Goal: Task Accomplishment & Management: Manage account settings

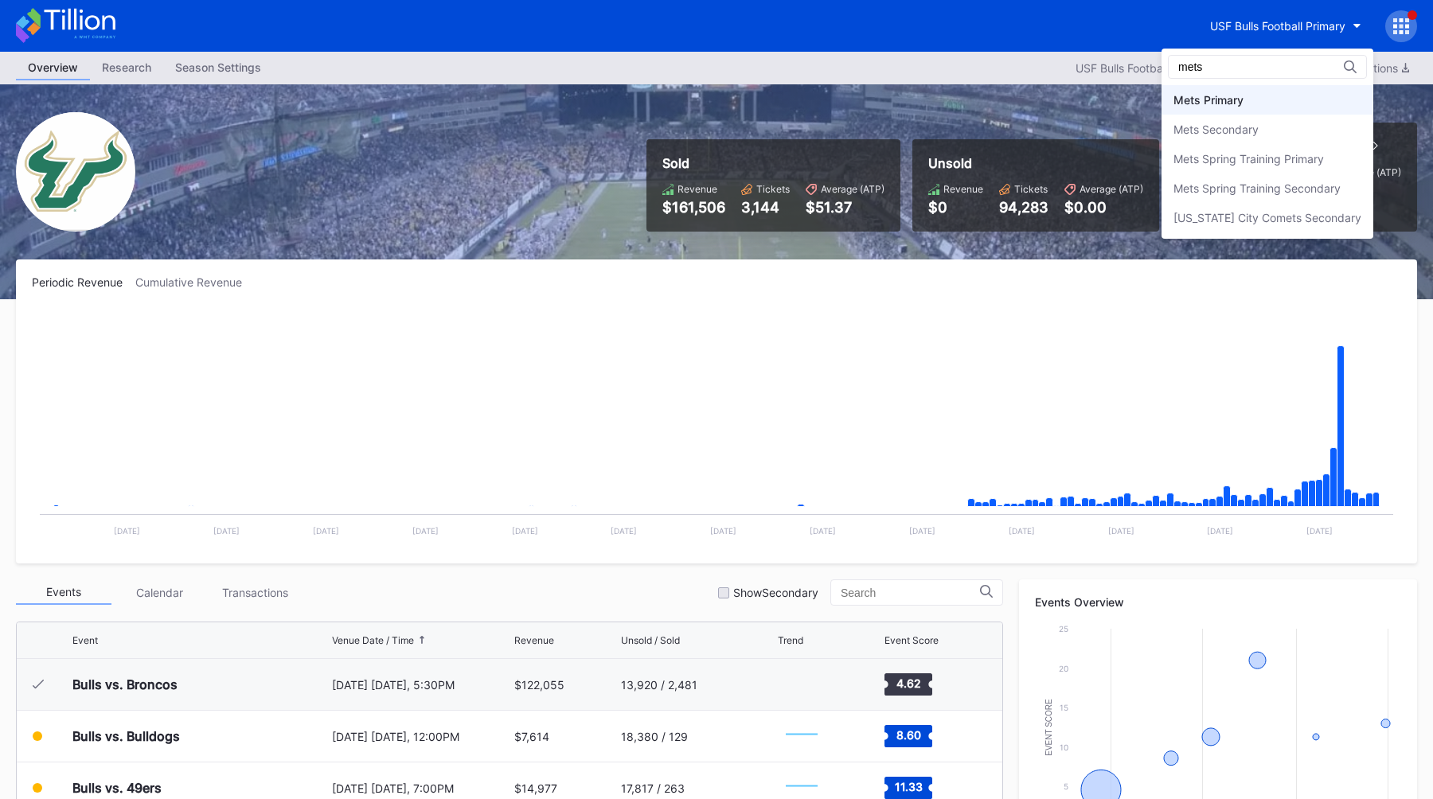
type input "mets"
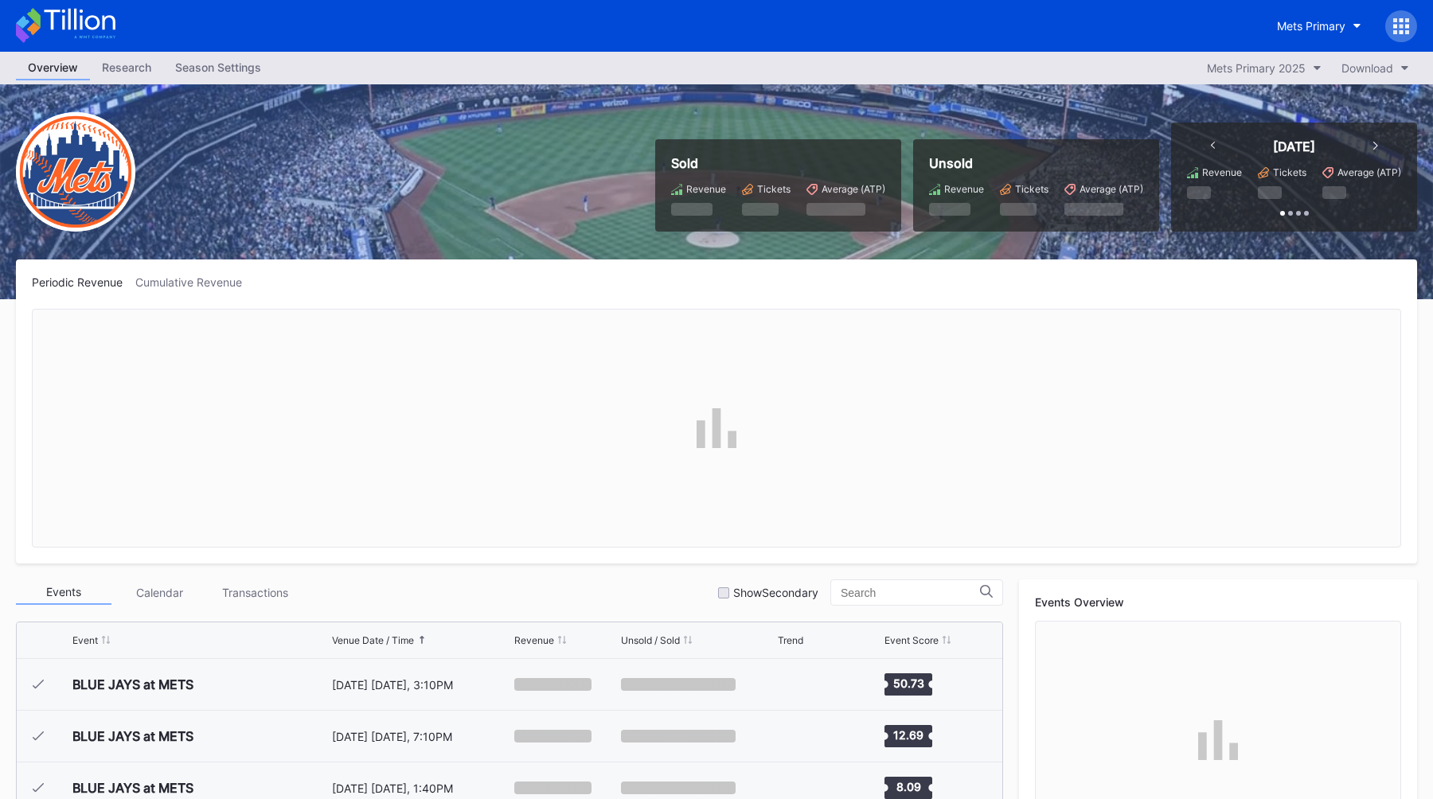
scroll to position [3619, 0]
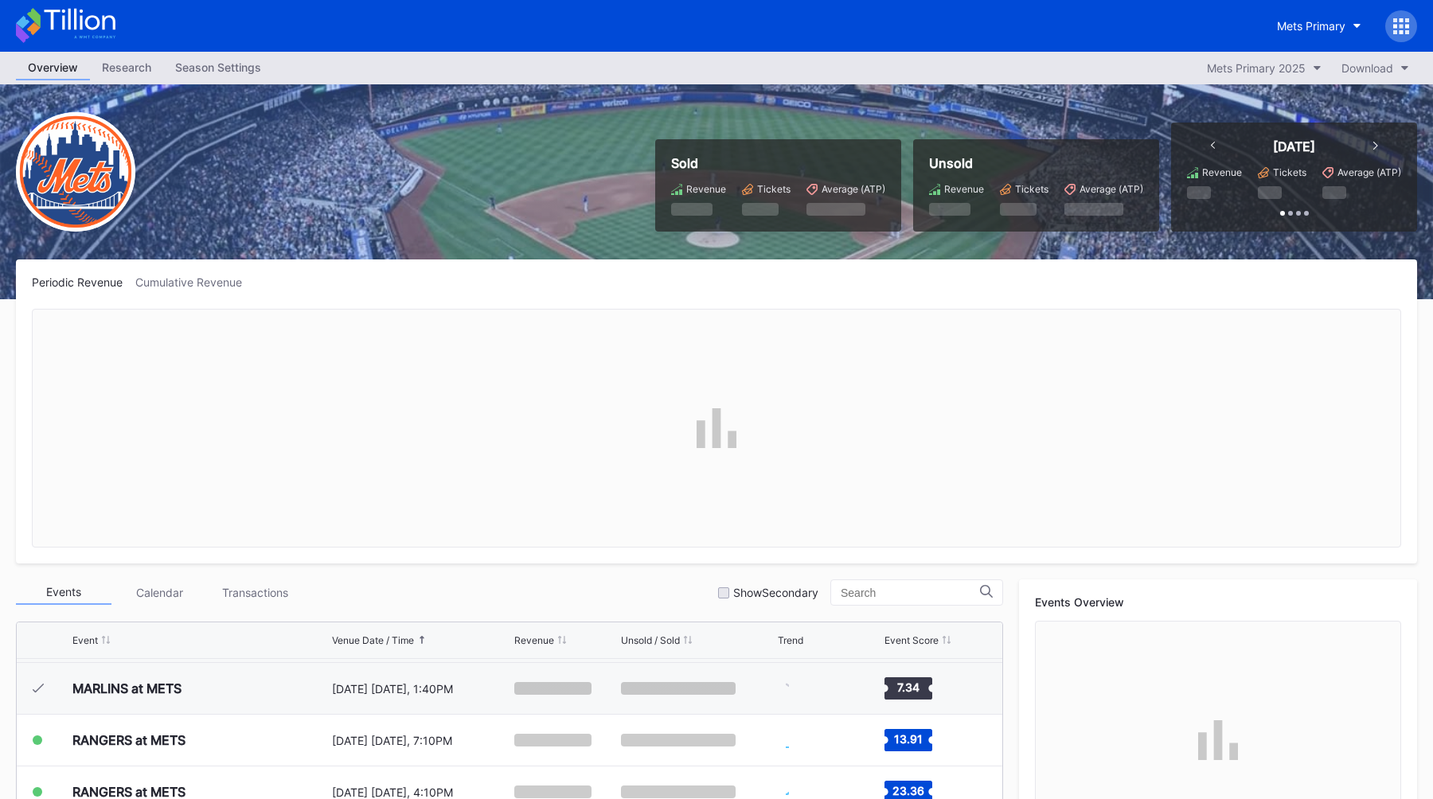
click at [1269, 53] on div "Overview Research Season Settings Mets Primary 2025 Download" at bounding box center [716, 68] width 1433 height 33
click at [1266, 67] on div "Mets Primary 2025" at bounding box center [1256, 68] width 99 height 14
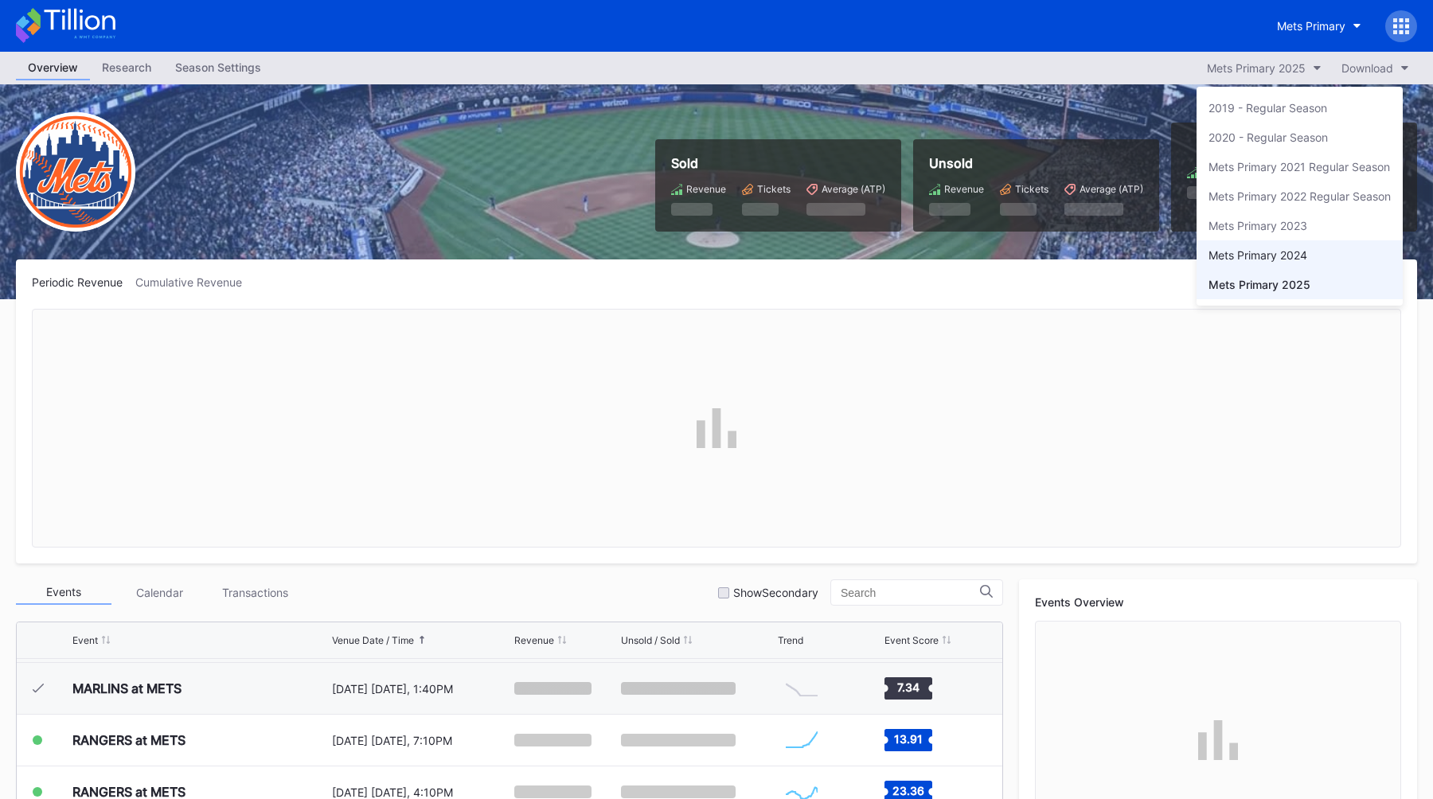
click at [1232, 247] on div "Mets Primary 2024" at bounding box center [1300, 254] width 206 height 29
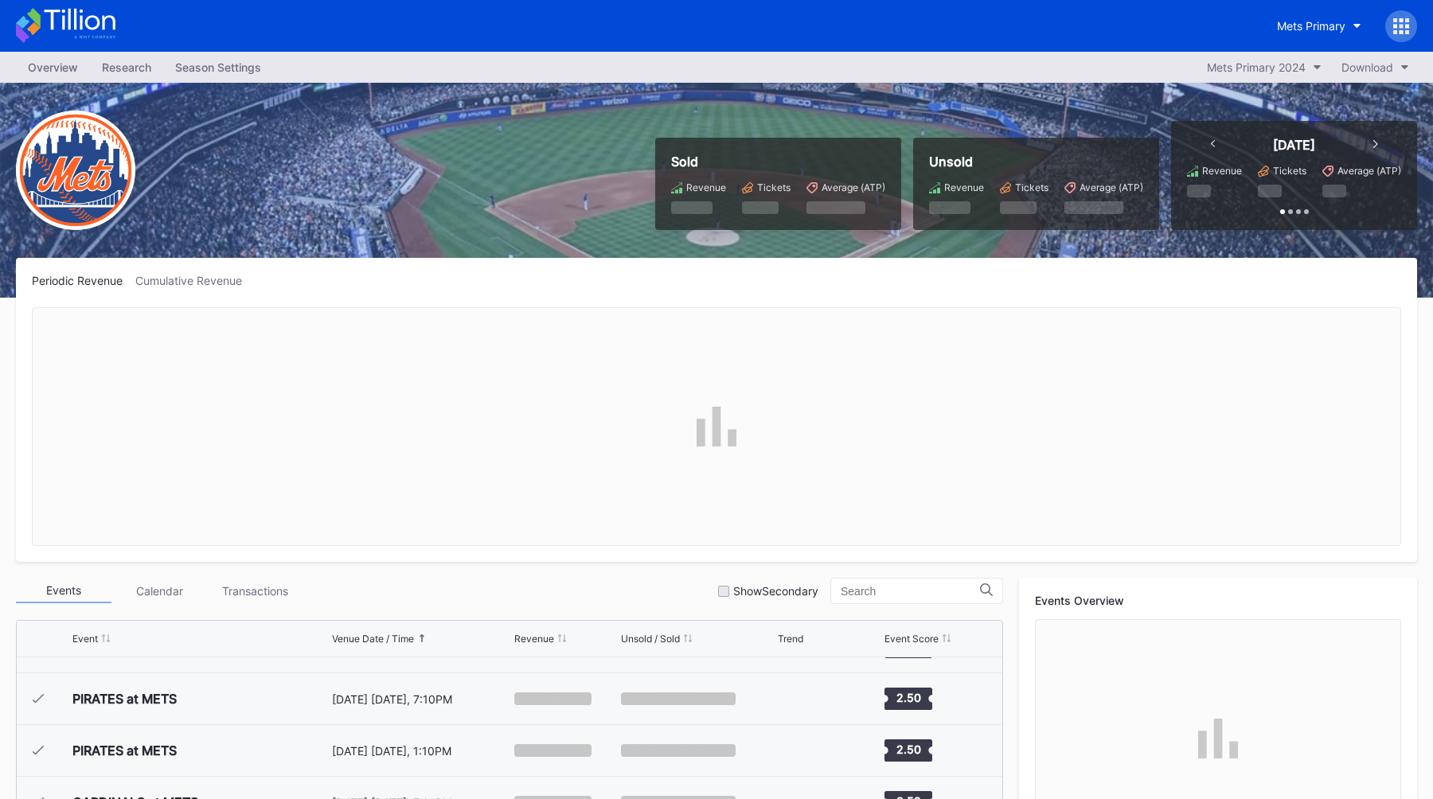
click at [192, 68] on div "Season Settings" at bounding box center [218, 67] width 110 height 23
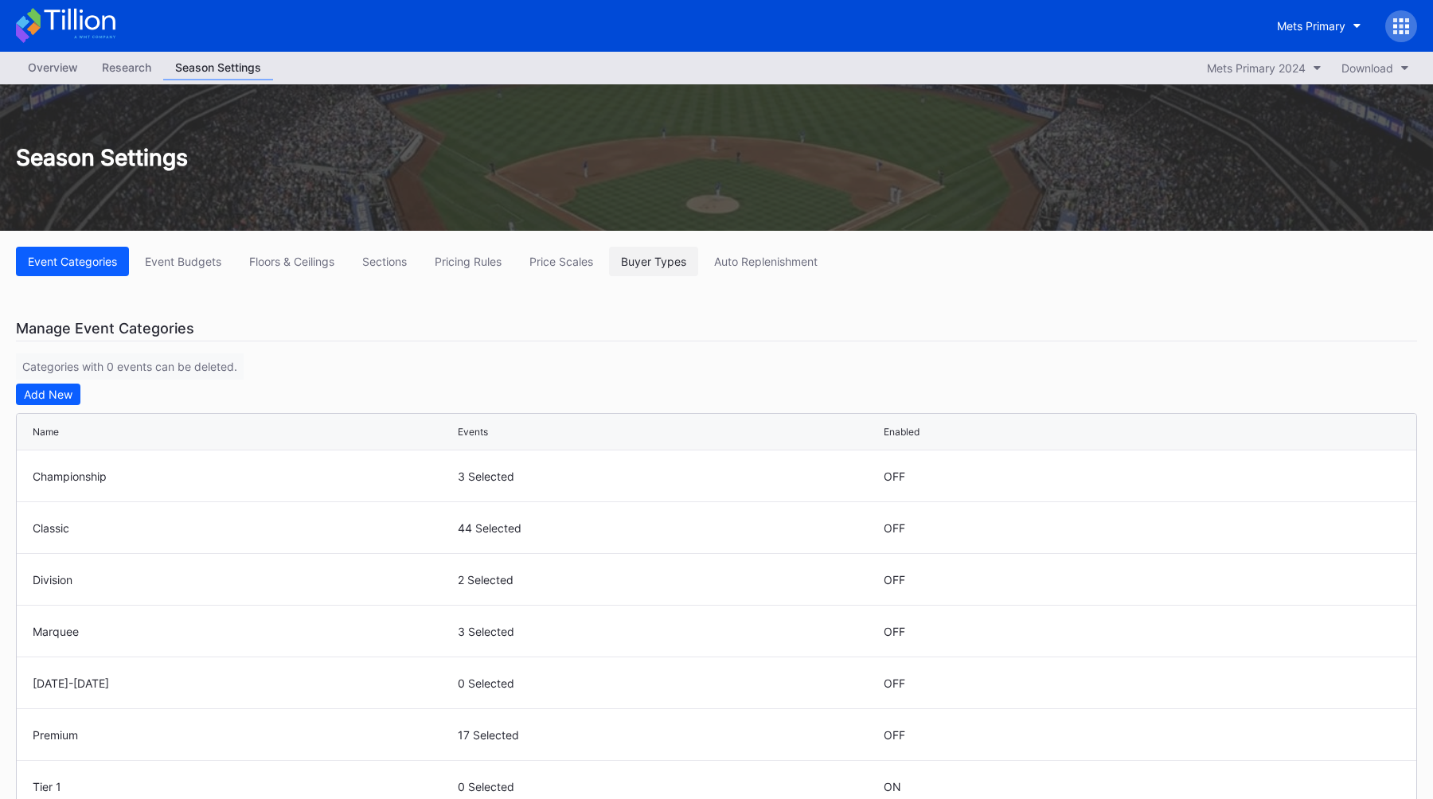
click at [644, 266] on div "Buyer Types" at bounding box center [653, 262] width 65 height 14
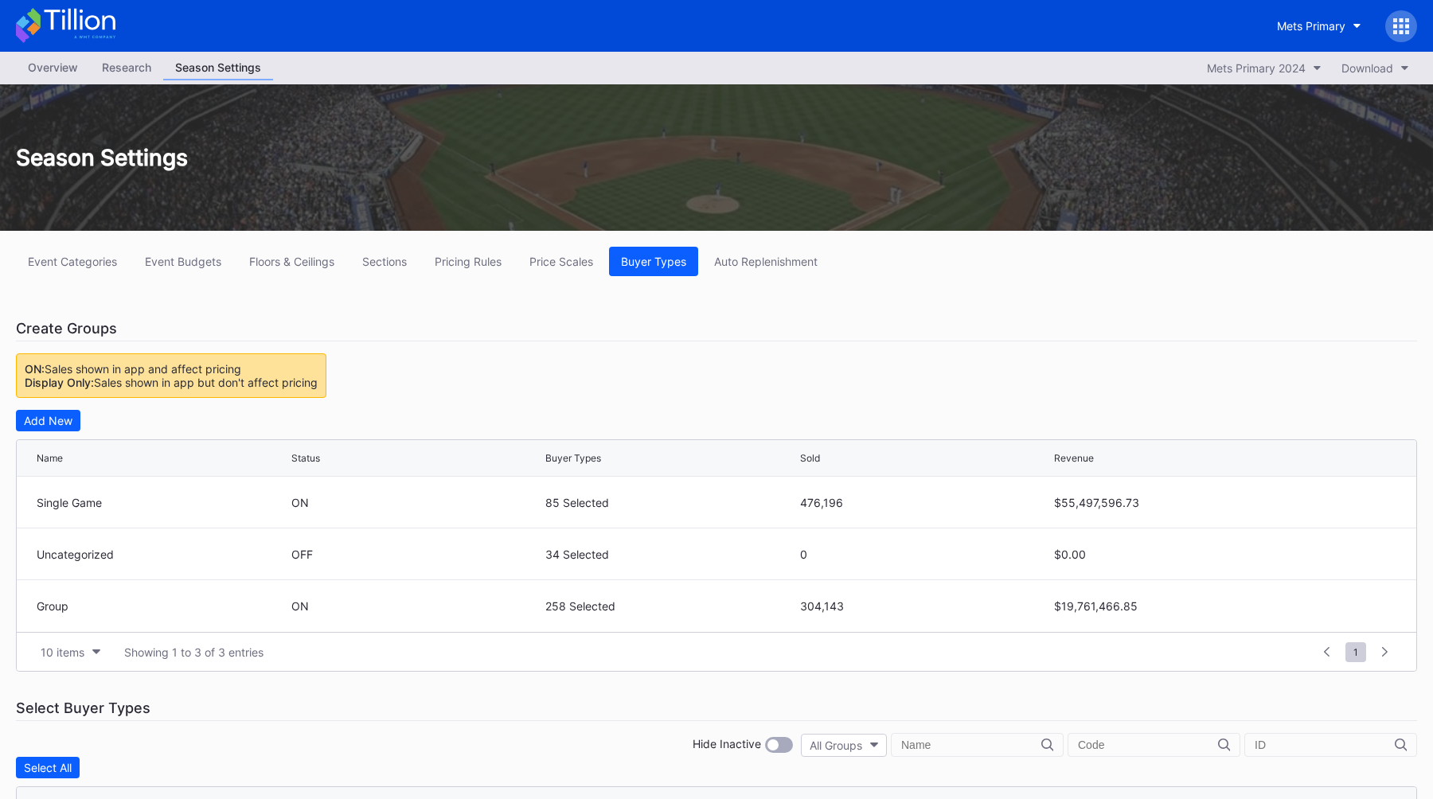
click at [994, 256] on div "Event Categories Event Budgets Floors & Ceilings Sections Pricing Rules Price S…" at bounding box center [716, 261] width 1401 height 29
click at [788, 403] on div "Event Categories Event Budgets Floors & Ceilings Sections Pricing Rules Price S…" at bounding box center [716, 736] width 1433 height 1011
